Goal: Task Accomplishment & Management: Manage account settings

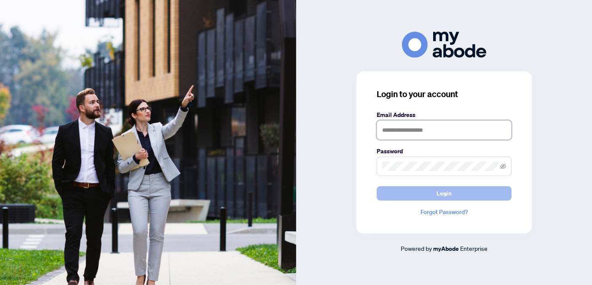
type input "**********"
click at [394, 193] on button "Login" at bounding box center [444, 193] width 135 height 14
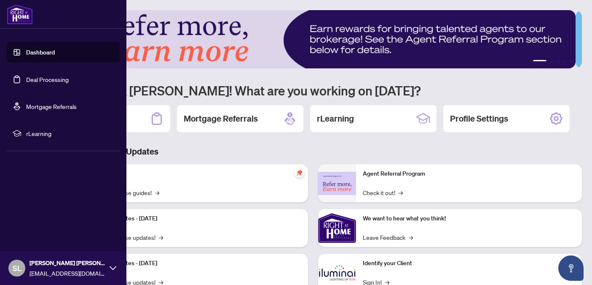
click at [32, 83] on link "Deal Processing" at bounding box center [47, 79] width 43 height 8
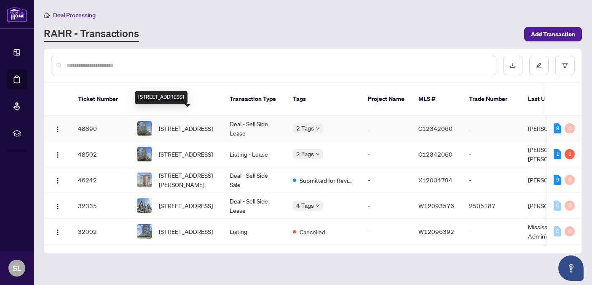
click at [202, 124] on span "[STREET_ADDRESS]" at bounding box center [186, 128] width 54 height 9
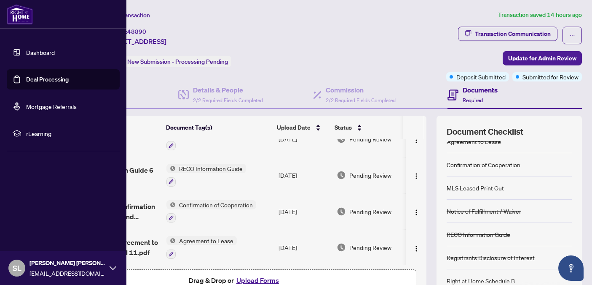
click at [32, 79] on link "Deal Processing" at bounding box center [47, 79] width 43 height 8
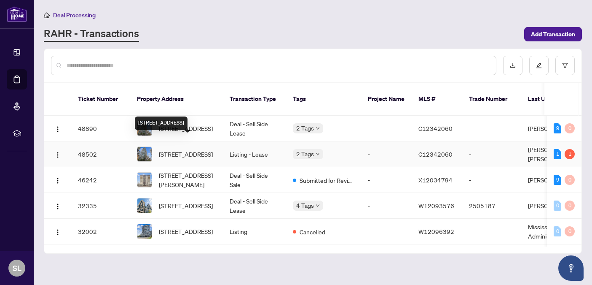
click at [189, 149] on span "3006-77 Shuter St, Toronto, Ontario M5B 0B8, Canada" at bounding box center [186, 153] width 54 height 9
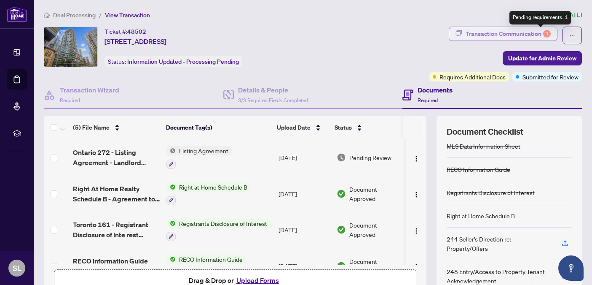
click at [544, 32] on div "1" at bounding box center [548, 34] width 8 height 8
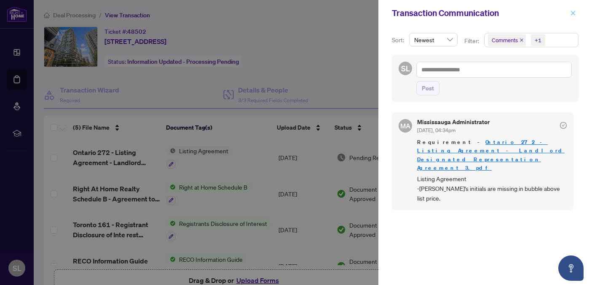
click at [573, 13] on icon "close" at bounding box center [574, 13] width 6 height 6
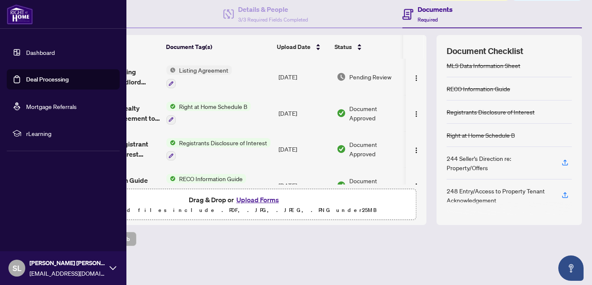
click at [36, 80] on link "Deal Processing" at bounding box center [47, 79] width 43 height 8
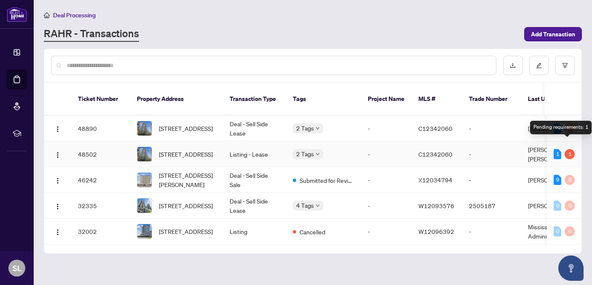
click at [568, 149] on div "1" at bounding box center [570, 154] width 10 height 10
click at [397, 53] on div at bounding box center [313, 65] width 538 height 33
click at [419, 29] on div "RAHR - Transactions" at bounding box center [282, 34] width 476 height 15
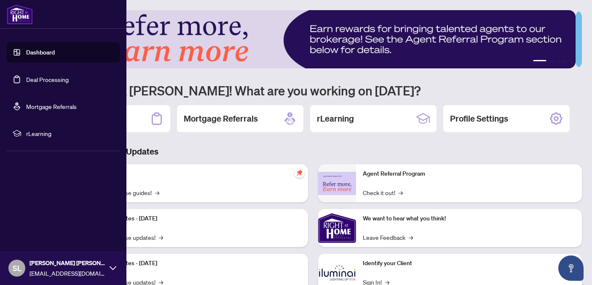
click at [31, 80] on link "Deal Processing" at bounding box center [47, 79] width 43 height 8
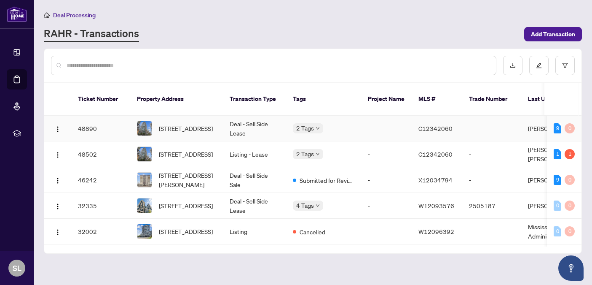
click at [207, 124] on span "3006-77 Shuter St, Toronto, Ontario M5B 0B8, Canada" at bounding box center [186, 128] width 54 height 9
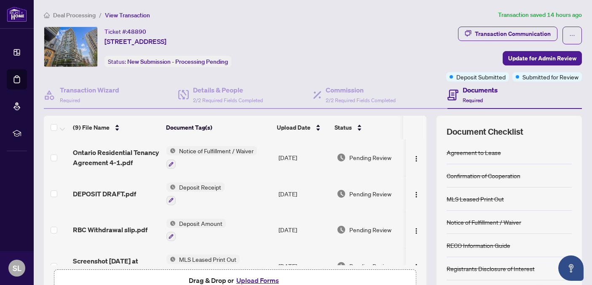
click at [200, 186] on span "Deposit Receipt" at bounding box center [200, 186] width 49 height 9
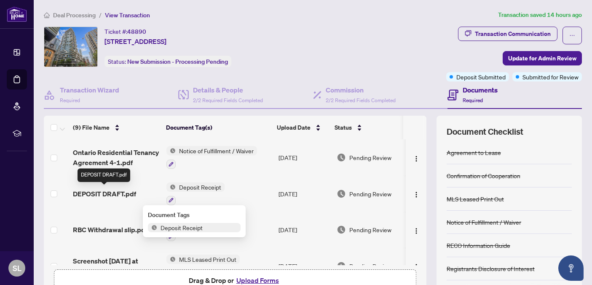
click at [125, 193] on span "DEPOSIT DRAFT.pdf" at bounding box center [104, 193] width 63 height 10
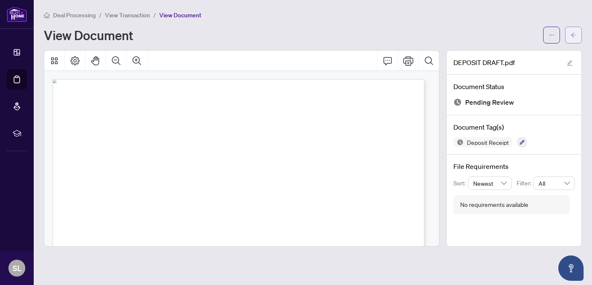
click at [571, 35] on icon "arrow-left" at bounding box center [574, 35] width 6 height 6
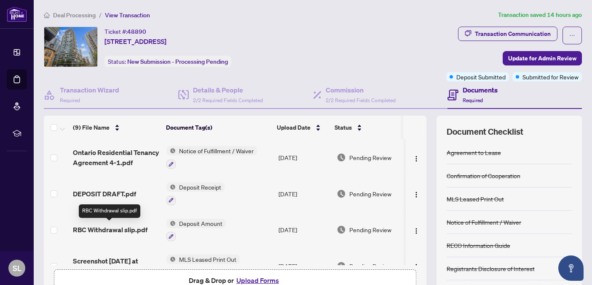
click at [139, 231] on span "RBC Withdrawal slip.pdf" at bounding box center [110, 229] width 75 height 10
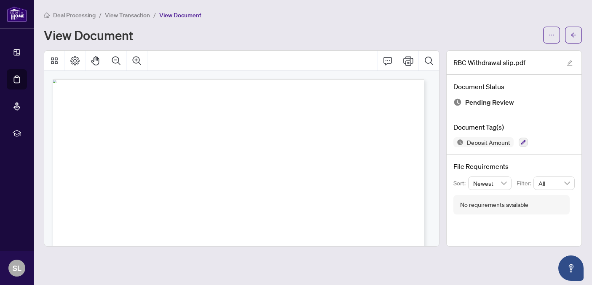
scroll to position [0, 0]
click at [571, 35] on icon "arrow-left" at bounding box center [574, 35] width 6 height 6
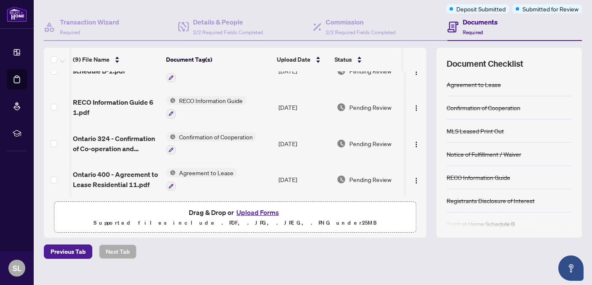
scroll to position [81, 0]
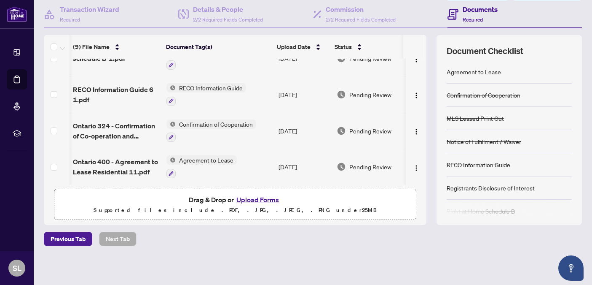
click at [245, 199] on button "Upload Forms" at bounding box center [258, 199] width 48 height 11
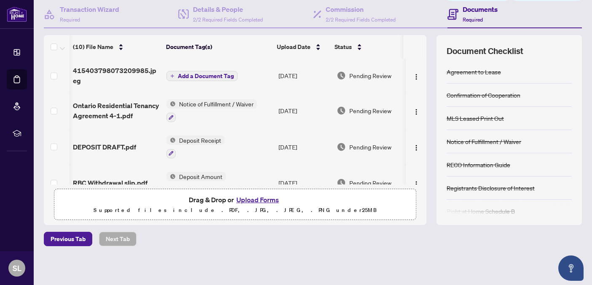
scroll to position [67, 0]
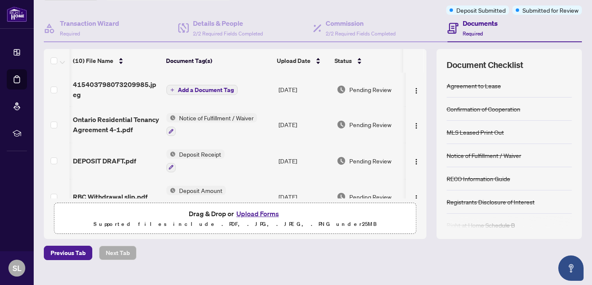
click at [211, 89] on span "Add a Document Tag" at bounding box center [206, 90] width 56 height 6
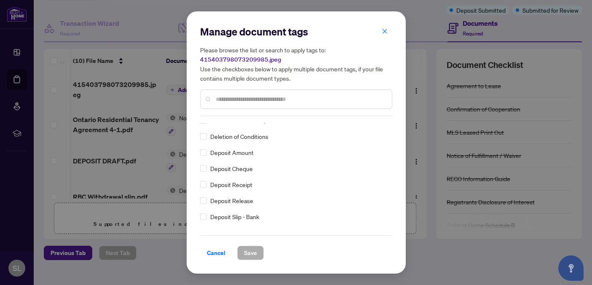
scroll to position [0, 0]
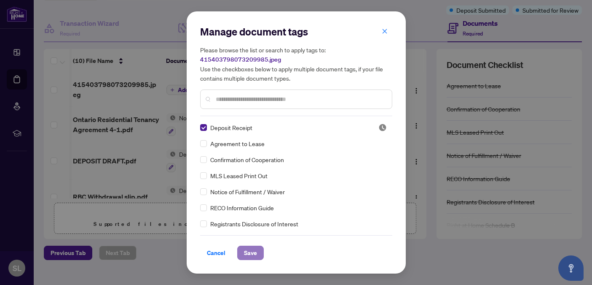
click at [255, 250] on span "Save" at bounding box center [250, 252] width 13 height 13
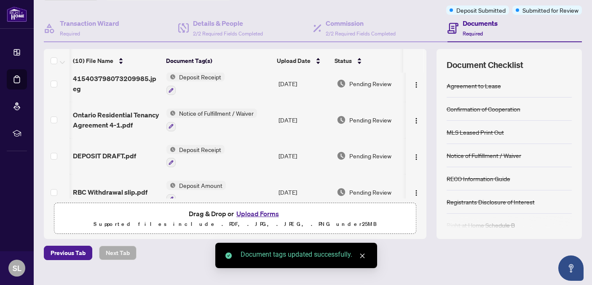
scroll to position [0, 3]
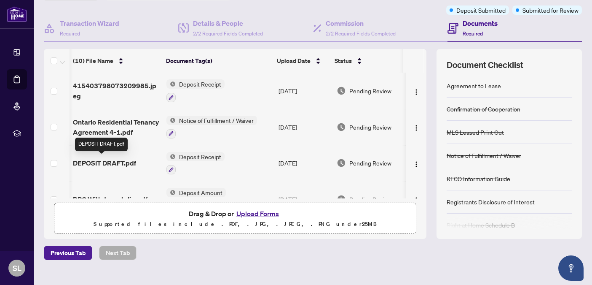
click at [124, 161] on span "DEPOSIT DRAFT.pdf" at bounding box center [104, 163] width 63 height 10
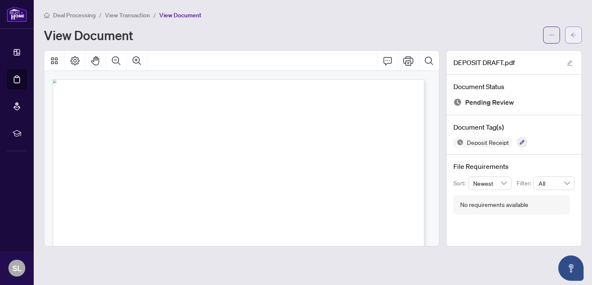
click at [575, 36] on icon "arrow-left" at bounding box center [574, 35] width 6 height 6
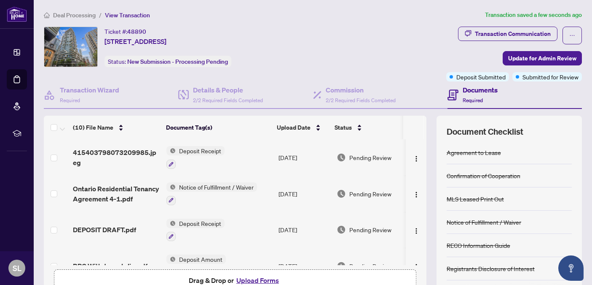
click at [195, 150] on span "Deposit Receipt" at bounding box center [200, 150] width 49 height 9
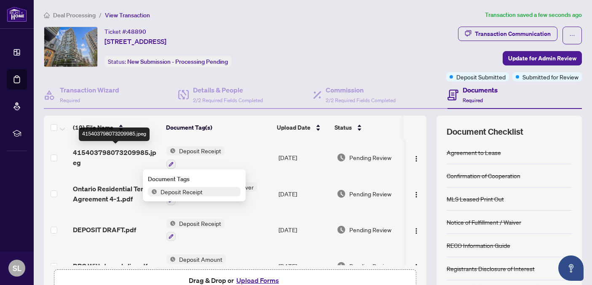
click at [138, 151] on span "415403798073209985.jpeg" at bounding box center [116, 157] width 87 height 20
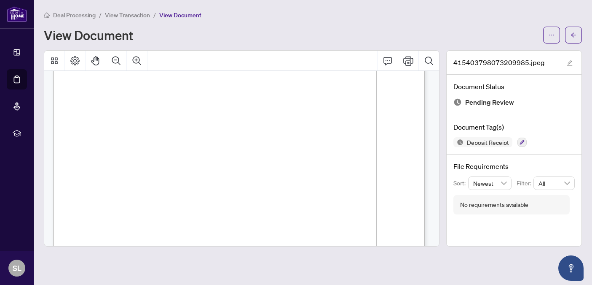
scroll to position [61, 0]
click at [571, 35] on button "button" at bounding box center [573, 35] width 17 height 17
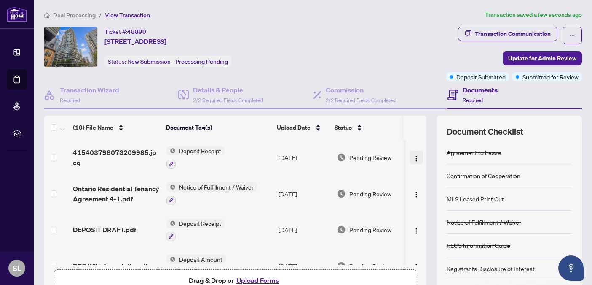
click at [413, 158] on img "button" at bounding box center [416, 158] width 7 height 7
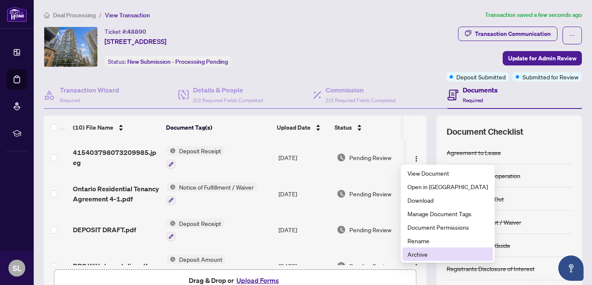
click at [420, 256] on span "Archive" at bounding box center [448, 253] width 81 height 9
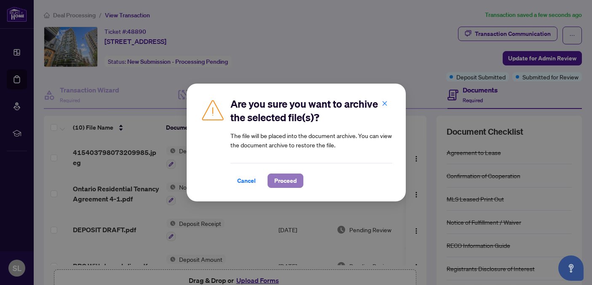
click at [285, 180] on span "Proceed" at bounding box center [286, 180] width 22 height 13
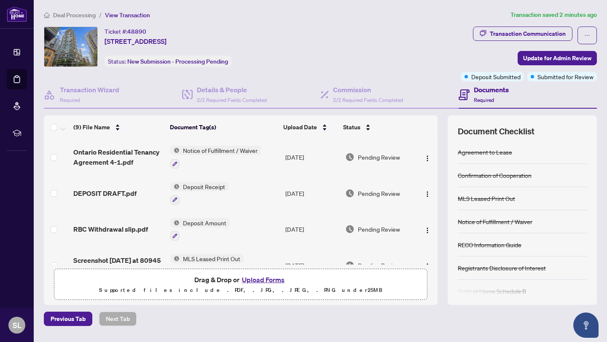
drag, startPoint x: 320, startPoint y: 211, endPoint x: 549, endPoint y: -37, distance: 337.5
click at [549, 0] on html "Dashboard Deal Processing Mortgage Referrals rLearning SL Sue Ling Tan suelingt…" at bounding box center [303, 171] width 607 height 342
click at [259, 280] on button "Upload Forms" at bounding box center [264, 280] width 48 height 11
click at [259, 277] on button "Upload Forms" at bounding box center [264, 280] width 48 height 11
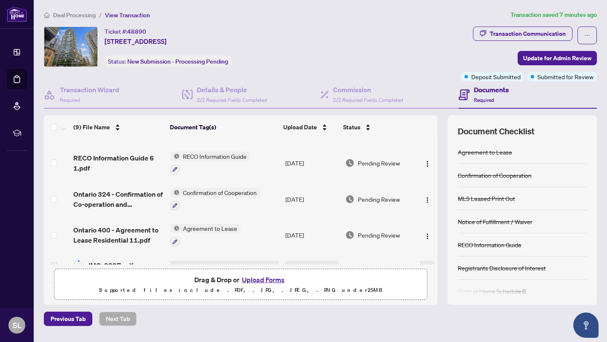
scroll to position [223, 0]
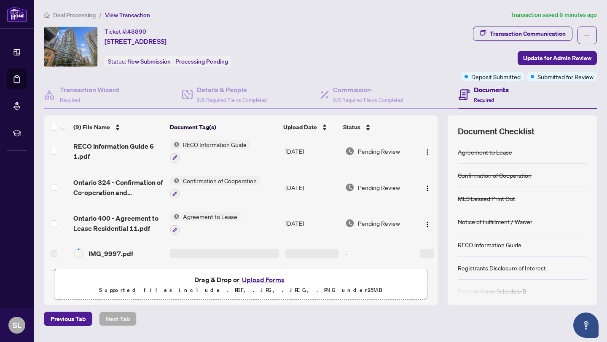
click at [367, 38] on div "Ticket #: 48890 3006-77 Shuter St, Toronto, Ontario M5B 0B8, Canada Status: New…" at bounding box center [251, 47] width 414 height 40
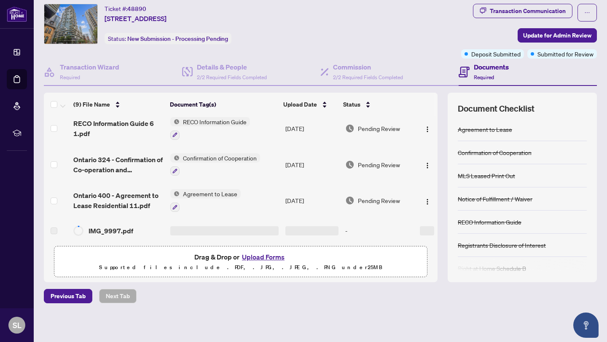
click at [265, 258] on button "Upload Forms" at bounding box center [264, 257] width 48 height 11
click at [588, 11] on button "button" at bounding box center [587, 13] width 19 height 18
click at [431, 284] on div "Deal Processing / View Transaction Transaction saved 31 minutes ago Ticket #: 4…" at bounding box center [320, 160] width 560 height 346
